Goal: Task Accomplishment & Management: Complete application form

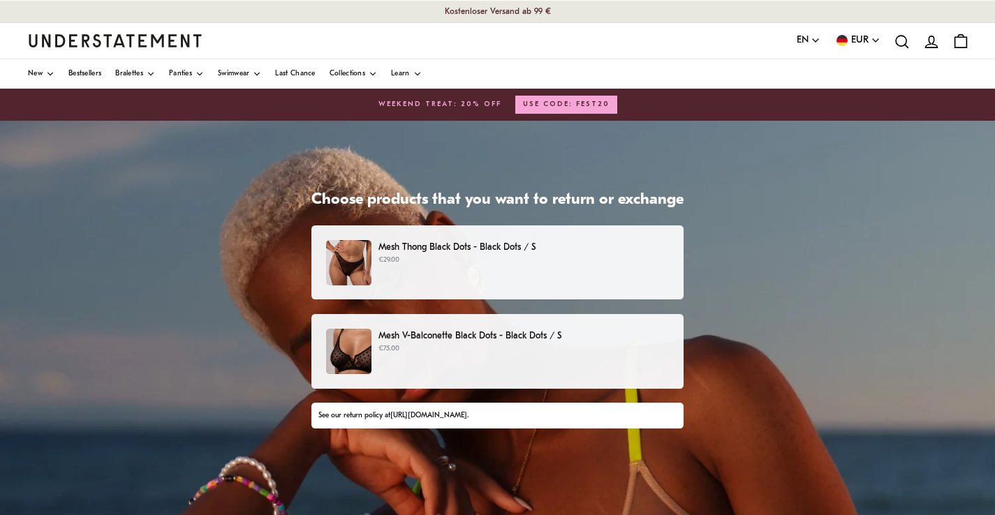
click at [462, 264] on p "€29.00" at bounding box center [523, 260] width 290 height 11
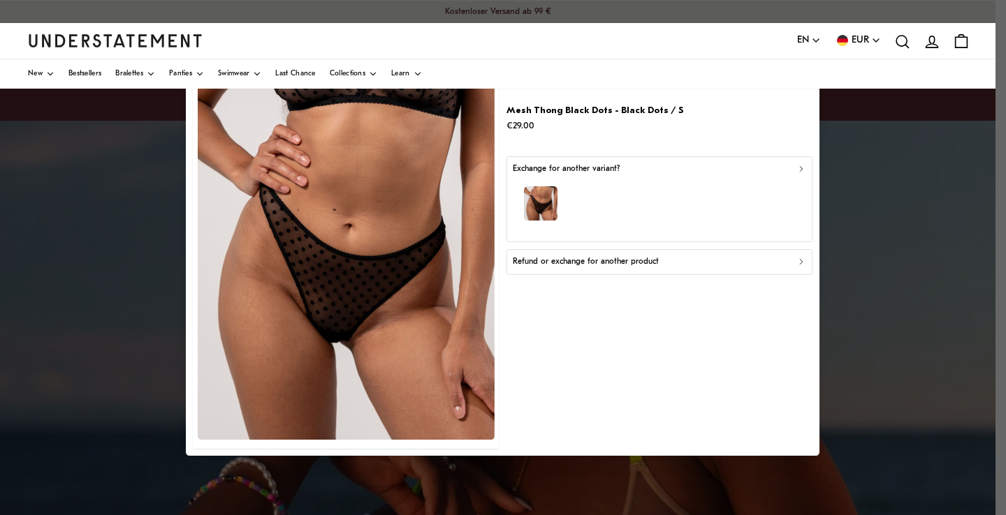
click at [764, 261] on div "Refund or exchange for another product" at bounding box center [659, 262] width 293 height 13
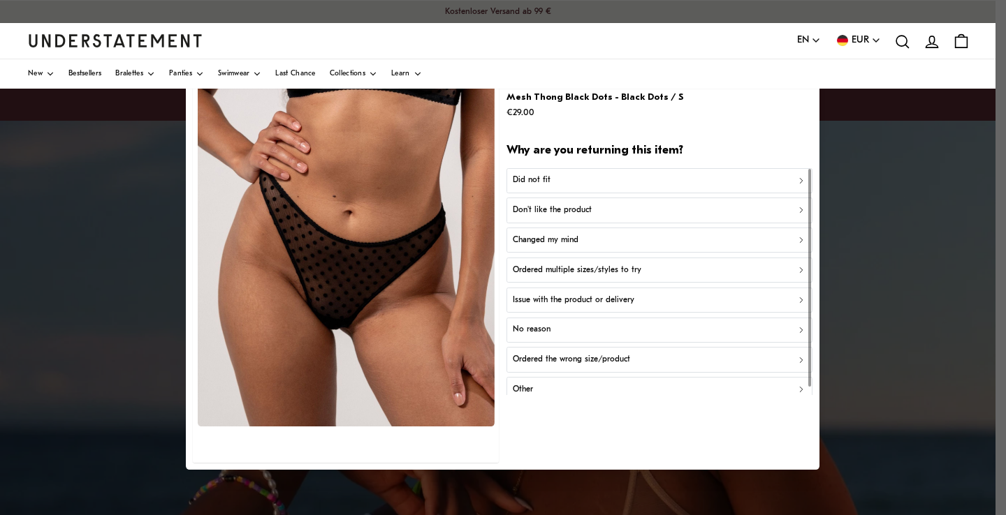
click at [566, 182] on div "Did not fit" at bounding box center [659, 180] width 293 height 13
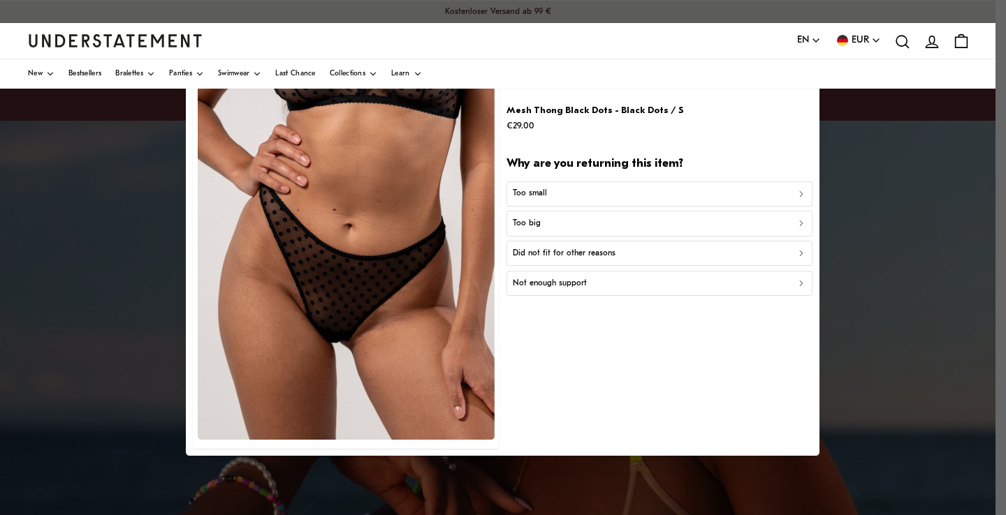
click at [560, 198] on div "Too small" at bounding box center [659, 194] width 293 height 13
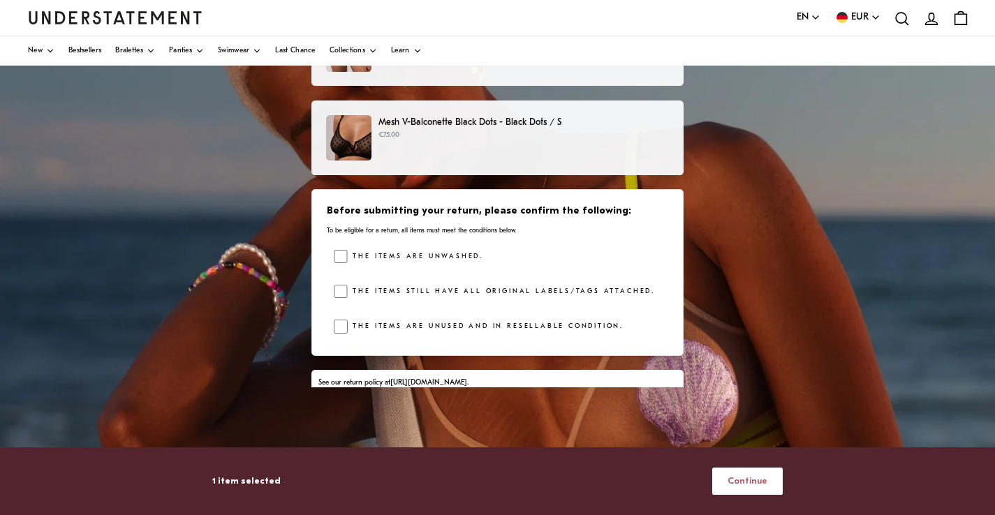
scroll to position [8, 0]
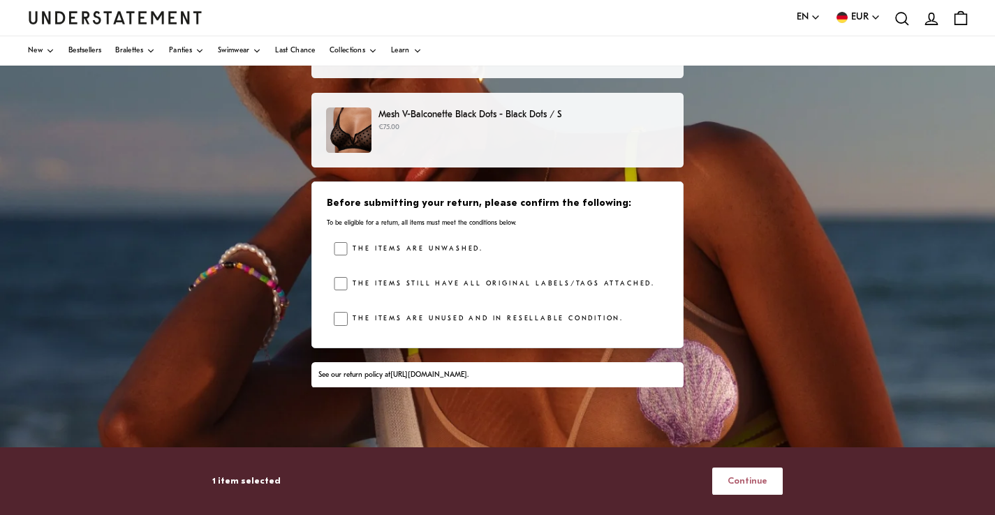
click at [757, 485] on span "Continue" at bounding box center [748, 482] width 40 height 26
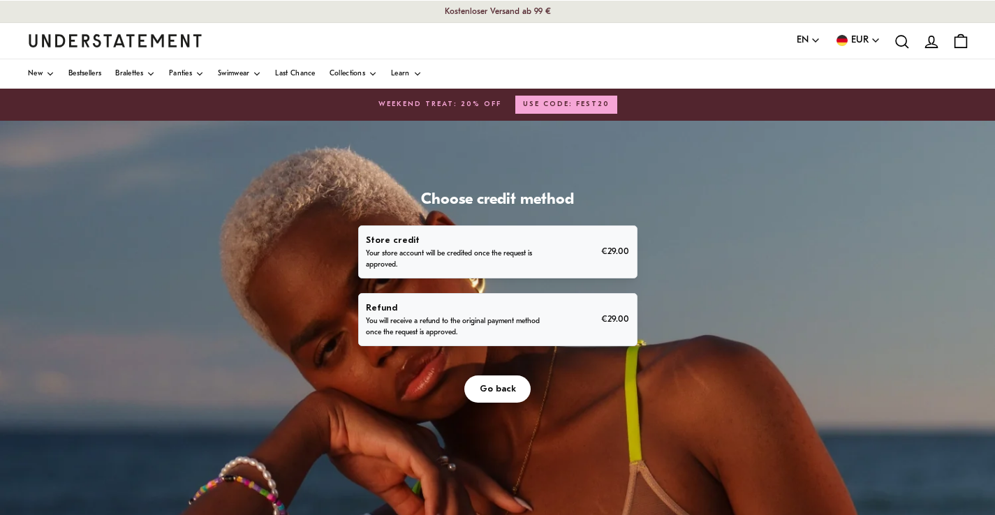
click at [492, 249] on p "Your store account will be credited once the request is approved." at bounding box center [454, 260] width 177 height 22
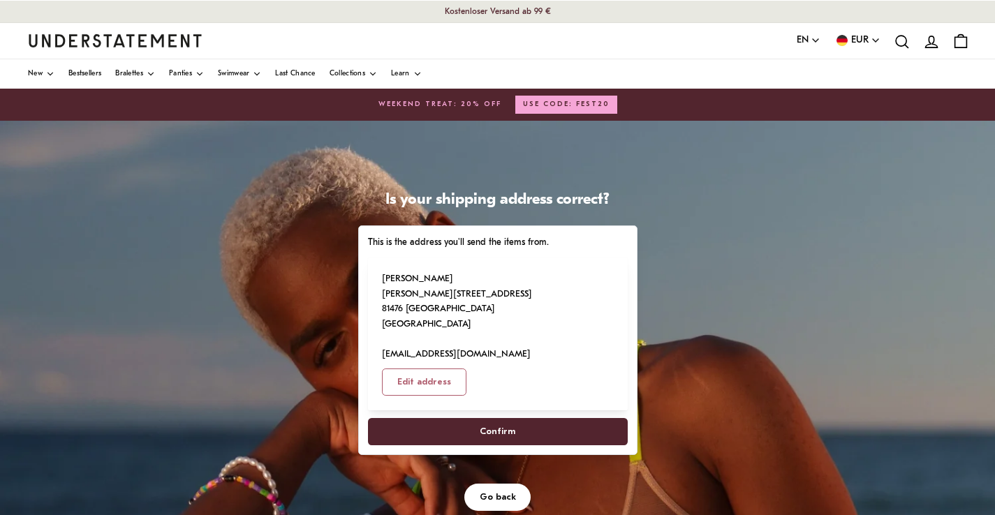
click at [492, 419] on span "Confirm" at bounding box center [498, 432] width 36 height 26
select select "**"
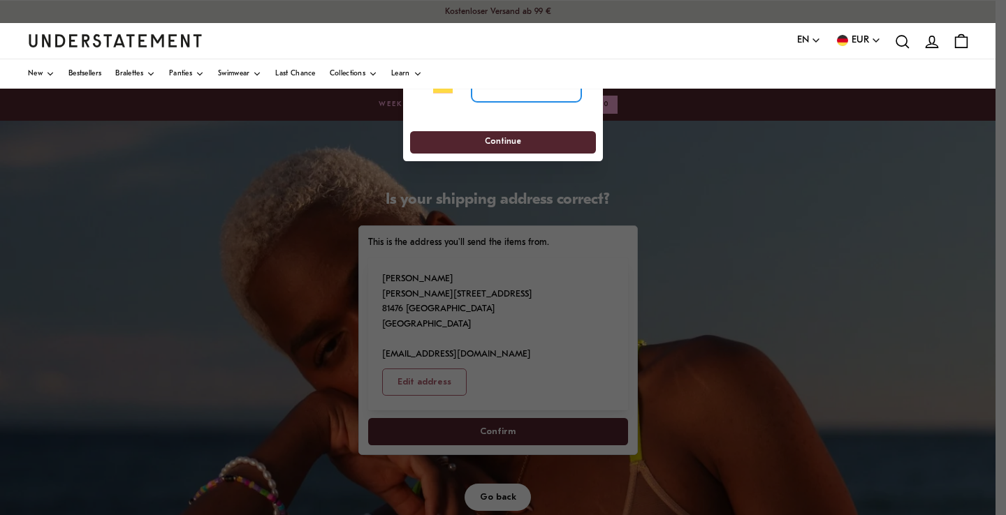
click at [493, 96] on input "tel" at bounding box center [526, 86] width 110 height 31
type input "**********"
click at [508, 145] on span "Continue" at bounding box center [503, 143] width 36 height 22
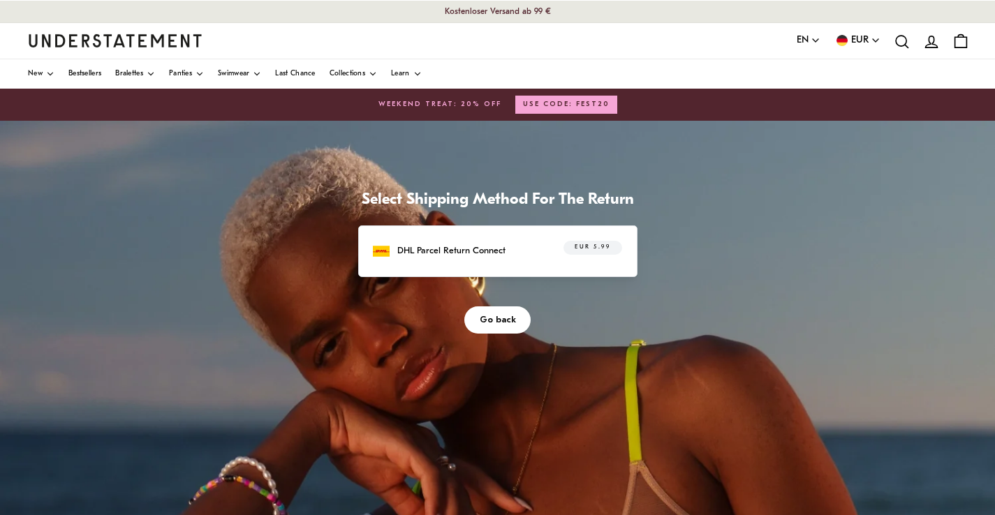
click at [469, 255] on p "DHL Parcel Return Connect" at bounding box center [451, 251] width 108 height 15
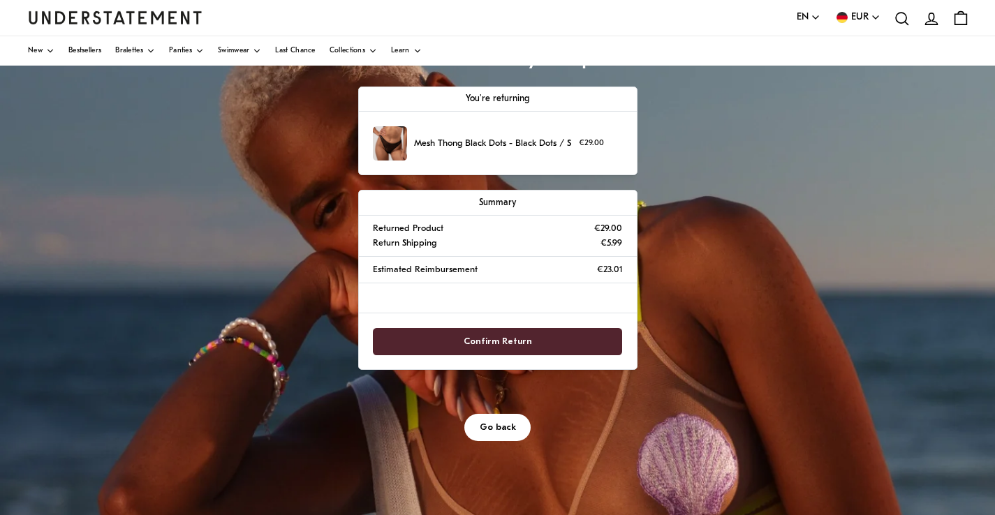
scroll to position [151, 0]
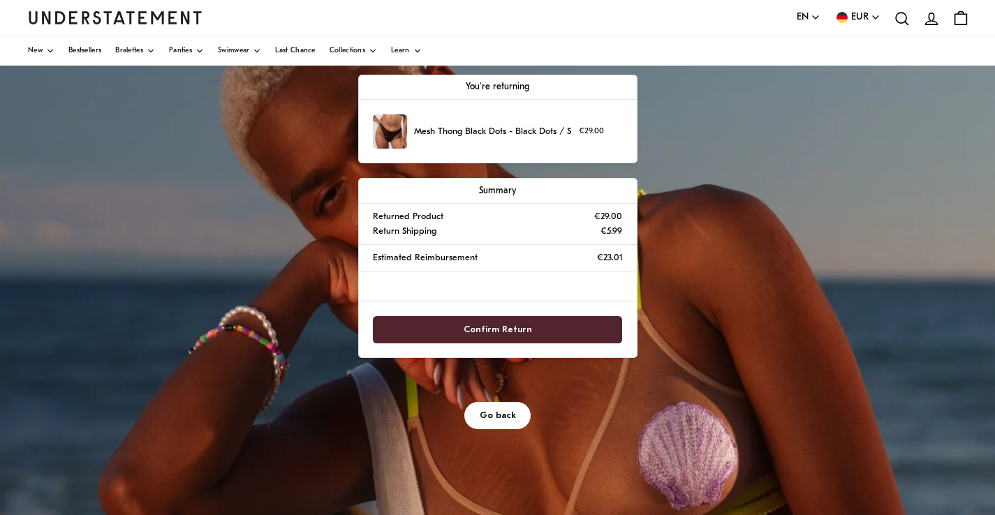
click at [484, 326] on span "Confirm Return" at bounding box center [498, 330] width 68 height 26
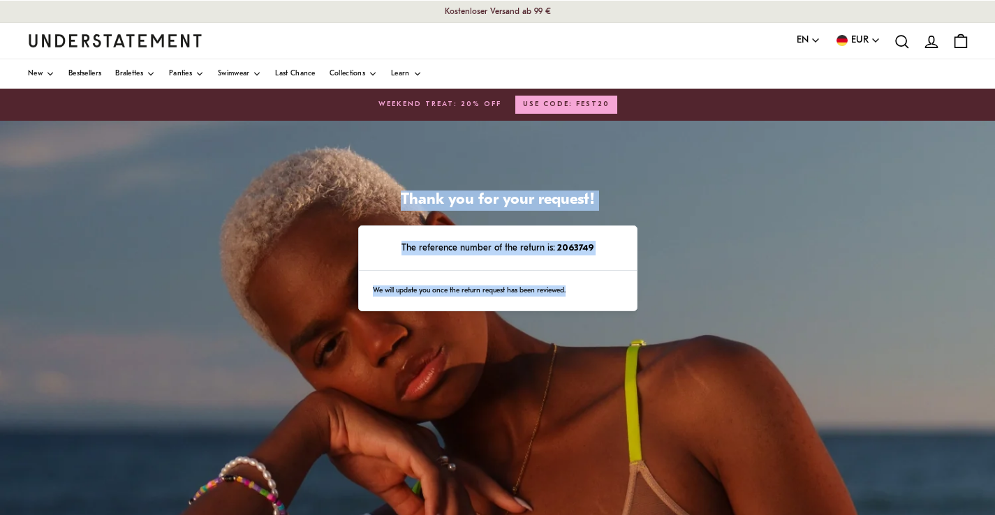
drag, startPoint x: 628, startPoint y: 307, endPoint x: 640, endPoint y: 303, distance: 13.0
click at [630, 307] on div "We will update you once the return request has been reviewed." at bounding box center [498, 291] width 278 height 41
click at [640, 191] on div "Thank you for your request! The reference number of the return is: 2063749 We w…" at bounding box center [498, 251] width 294 height 121
